Goal: Find specific page/section: Find specific page/section

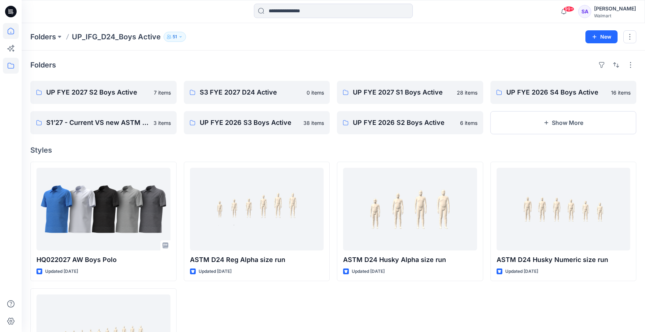
click at [17, 30] on icon at bounding box center [11, 31] width 16 height 16
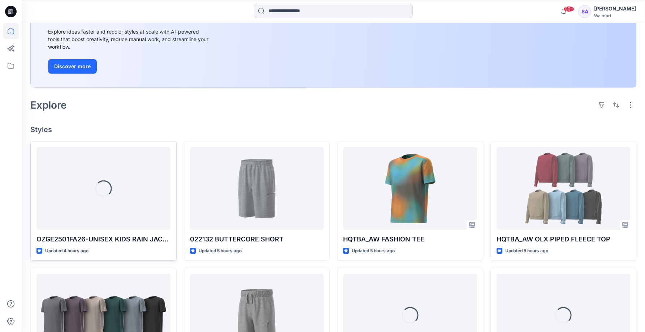
scroll to position [109, 0]
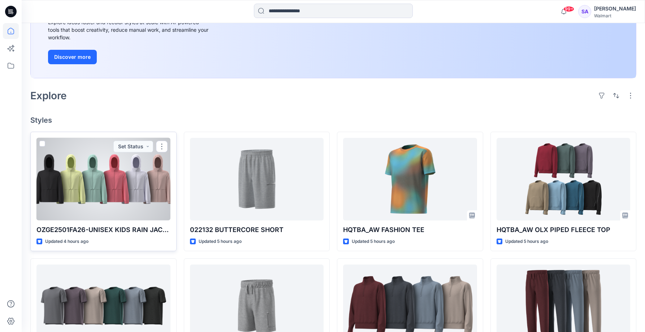
click at [103, 197] on div at bounding box center [103, 179] width 134 height 83
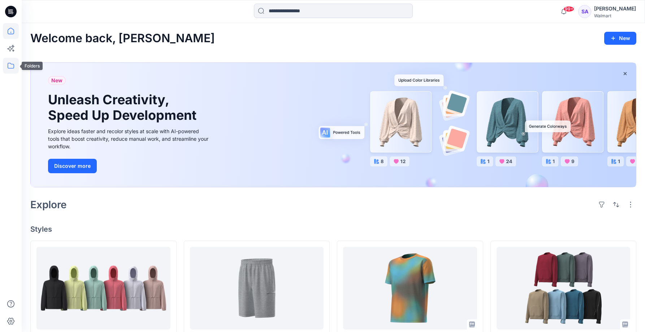
click at [9, 69] on icon at bounding box center [11, 66] width 16 height 16
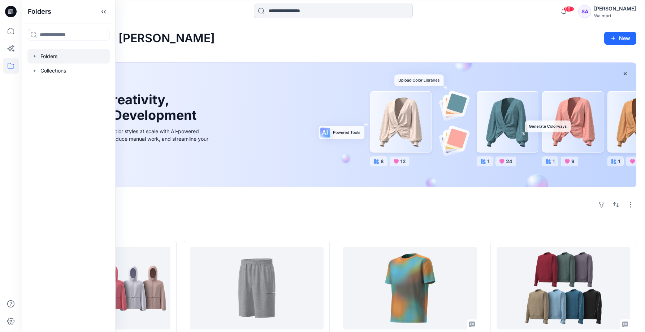
click at [61, 61] on div at bounding box center [68, 56] width 82 height 14
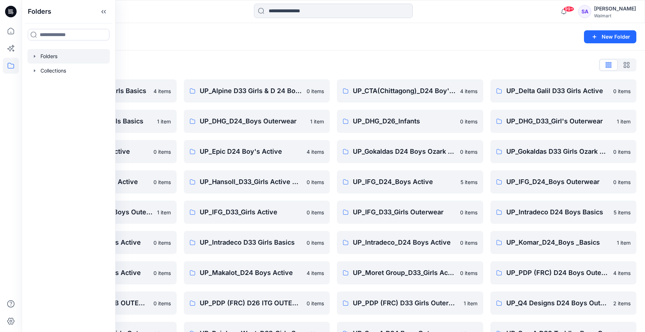
click at [255, 58] on div "Folders List UP_ Mas Acme D33 Girls Basics 4 items UP_Delta Galil D33 Girls Bas…" at bounding box center [333, 233] width 623 height 364
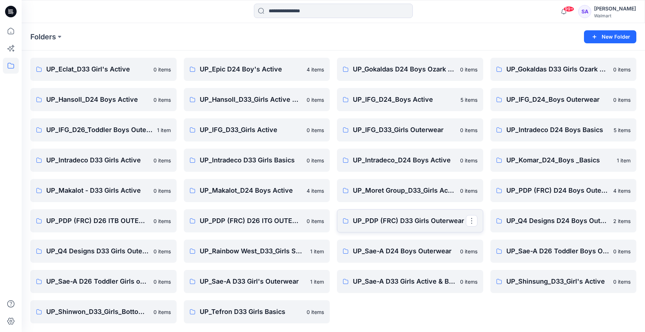
scroll to position [82, 0]
click at [366, 275] on link "UP_Sae-A D33 Girls Active & Bottoms" at bounding box center [410, 281] width 146 height 23
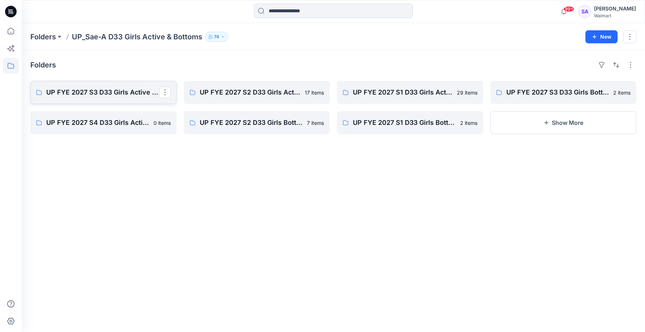
click at [114, 87] on p "UP FYE 2027 S3 D33 Girls Active Sae-A" at bounding box center [102, 92] width 113 height 10
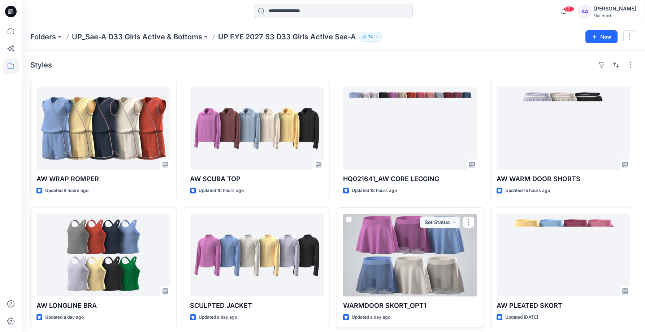
scroll to position [49, 0]
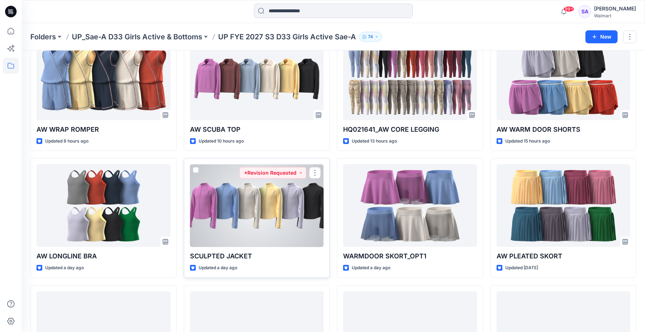
click at [245, 196] on div at bounding box center [257, 205] width 134 height 83
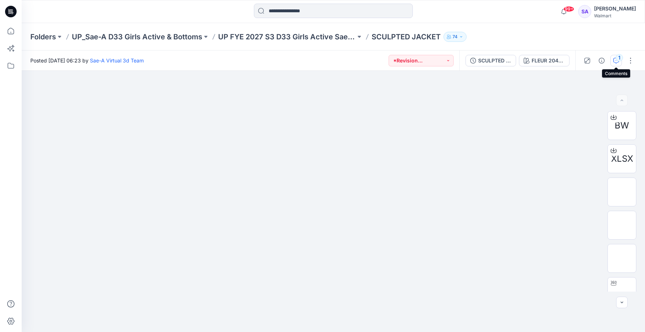
click at [616, 60] on div "1" at bounding box center [619, 57] width 7 height 7
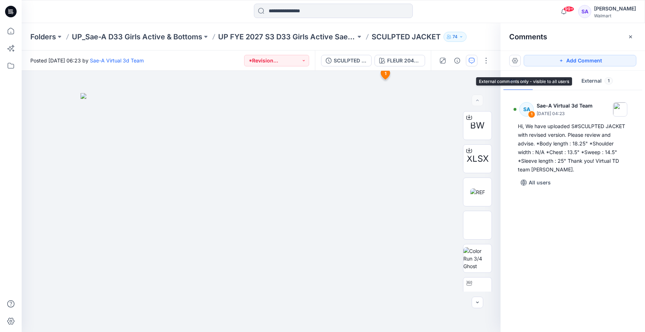
click at [594, 79] on button "External 1" at bounding box center [597, 81] width 43 height 18
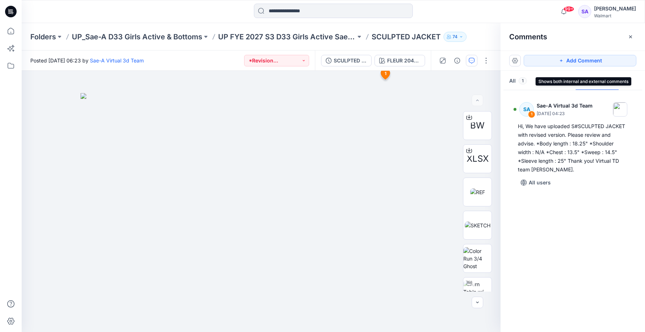
click at [518, 79] on button "All 1" at bounding box center [517, 81] width 29 height 18
click at [388, 116] on img at bounding box center [261, 212] width 361 height 239
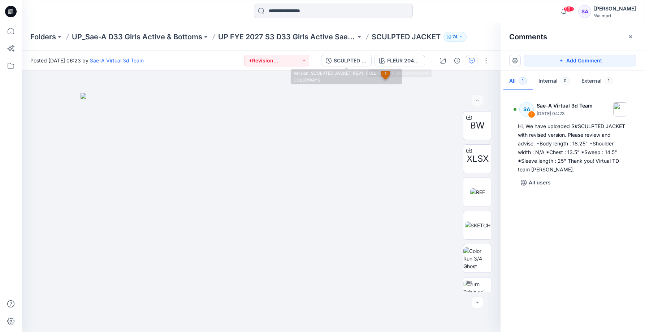
click at [396, 54] on div "SCULPTED JACKET_REV1_ FULL COLORWAYS FLEUR 2041817PW" at bounding box center [373, 61] width 116 height 20
click at [396, 61] on div "FLEUR 2041817PW" at bounding box center [403, 61] width 33 height 8
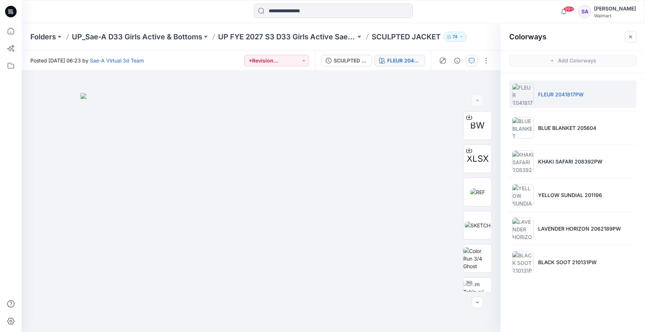
click at [629, 37] on icon "button" at bounding box center [630, 37] width 6 height 6
